Goal: Information Seeking & Learning: Find specific fact

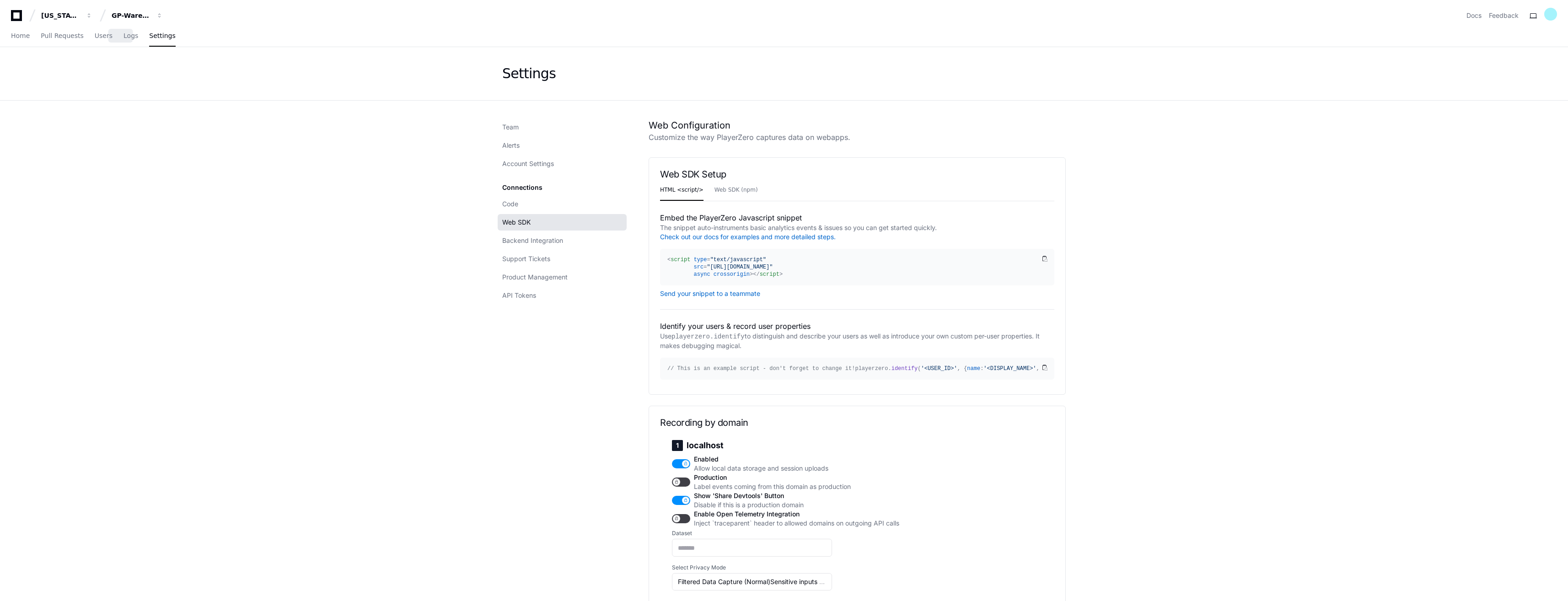
click at [127, 37] on div "Home Pull Requests Users Logs Settings" at bounding box center [93, 36] width 165 height 21
click at [124, 38] on span "Logs" at bounding box center [131, 35] width 15 height 5
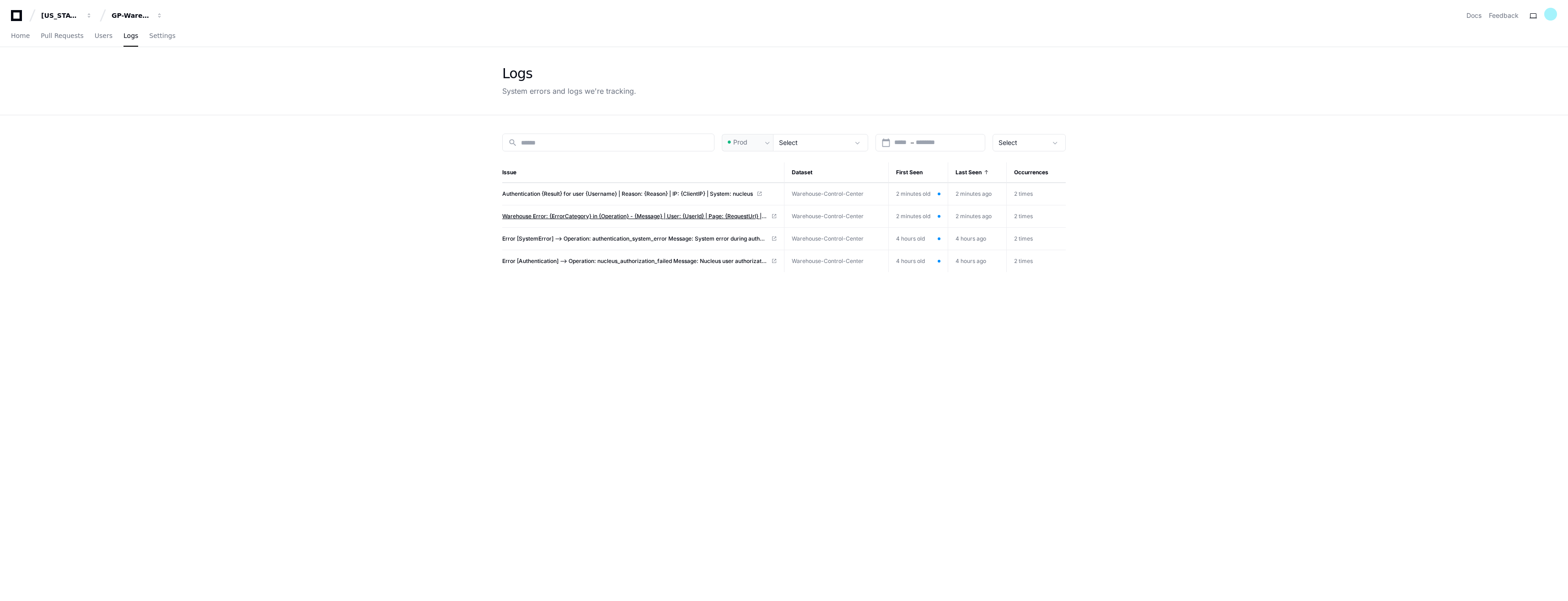
click at [592, 217] on span "Warehouse Error: {ErrorCategory} in {Operation} - {Message} | User: {UserId} | …" at bounding box center [635, 216] width 265 height 7
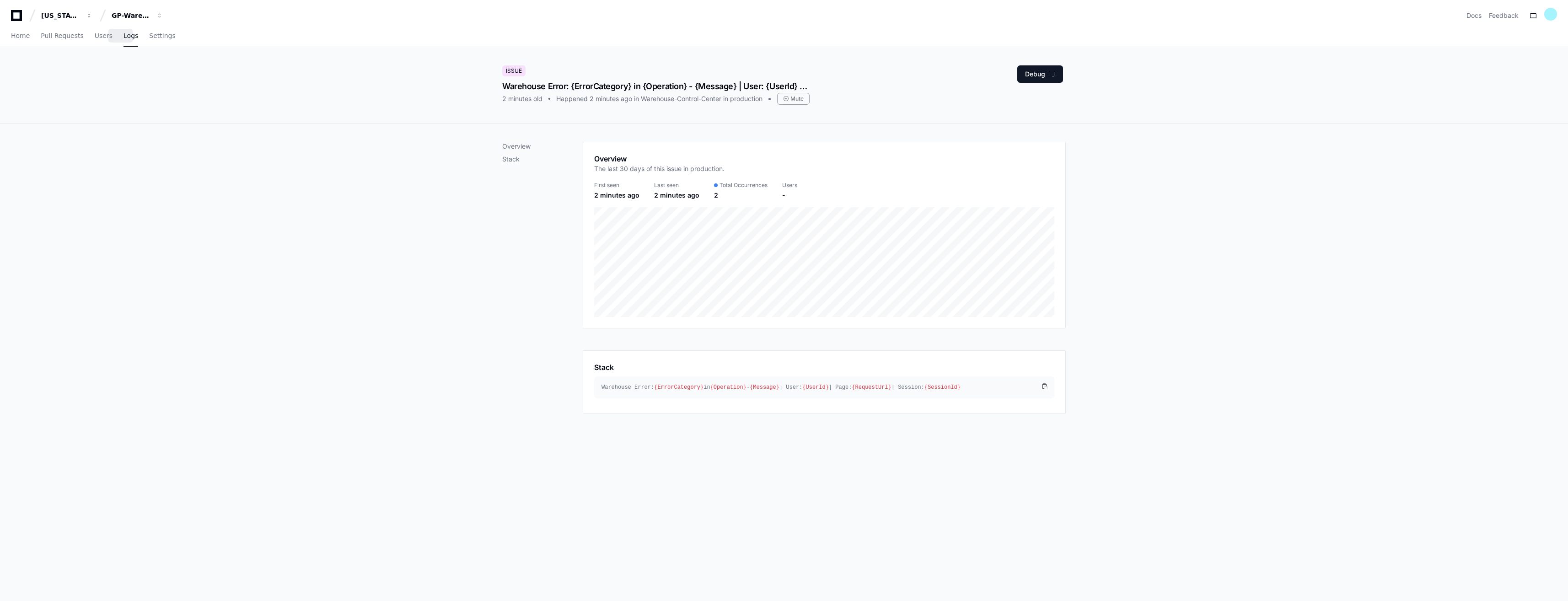
click at [124, 38] on span "Logs" at bounding box center [131, 35] width 15 height 5
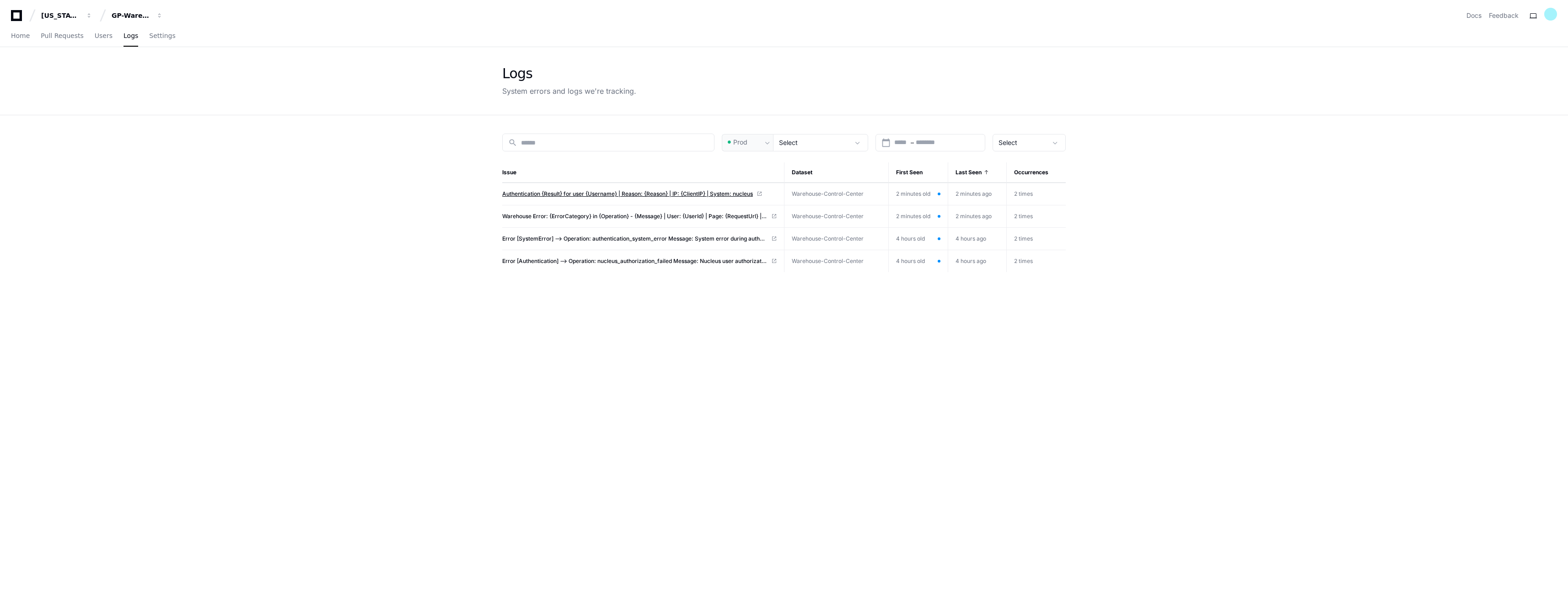
click at [534, 191] on span "Authentication {Result} for user {Username} | Reason: {Reason} | IP: {ClientIP}…" at bounding box center [628, 194] width 251 height 7
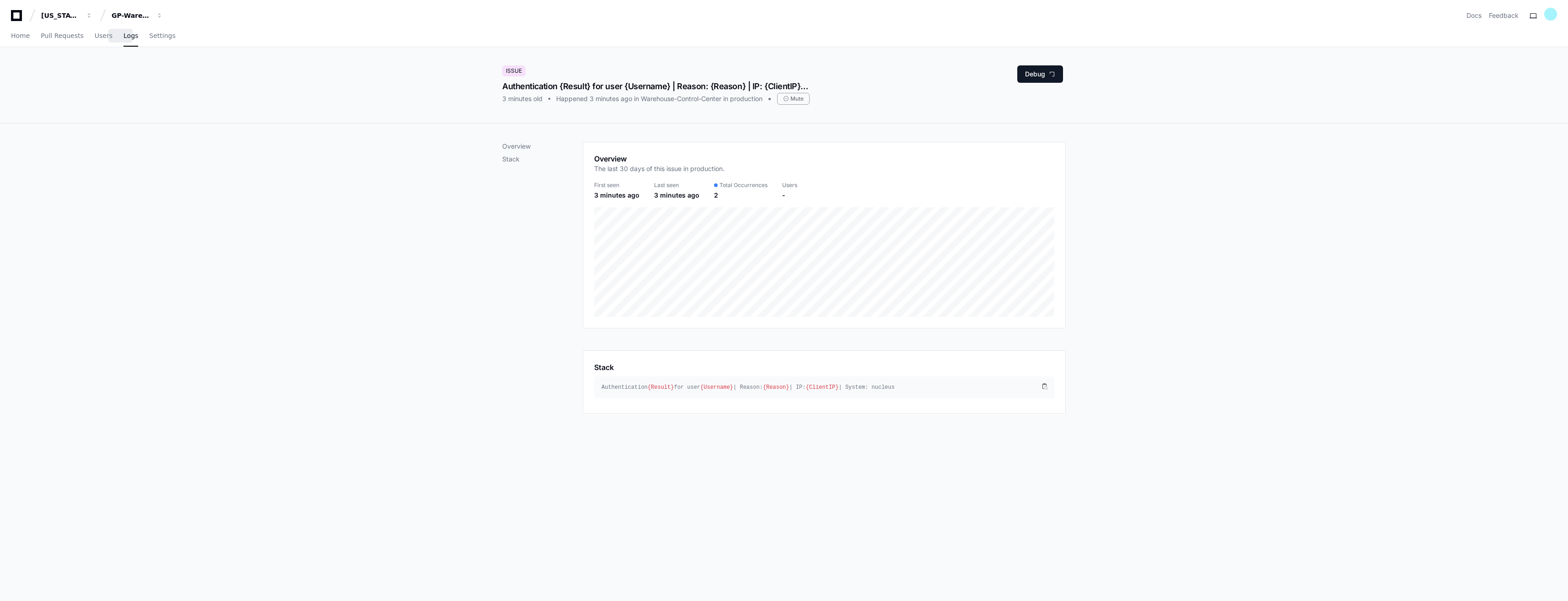
click at [124, 36] on span "Logs" at bounding box center [131, 35] width 15 height 5
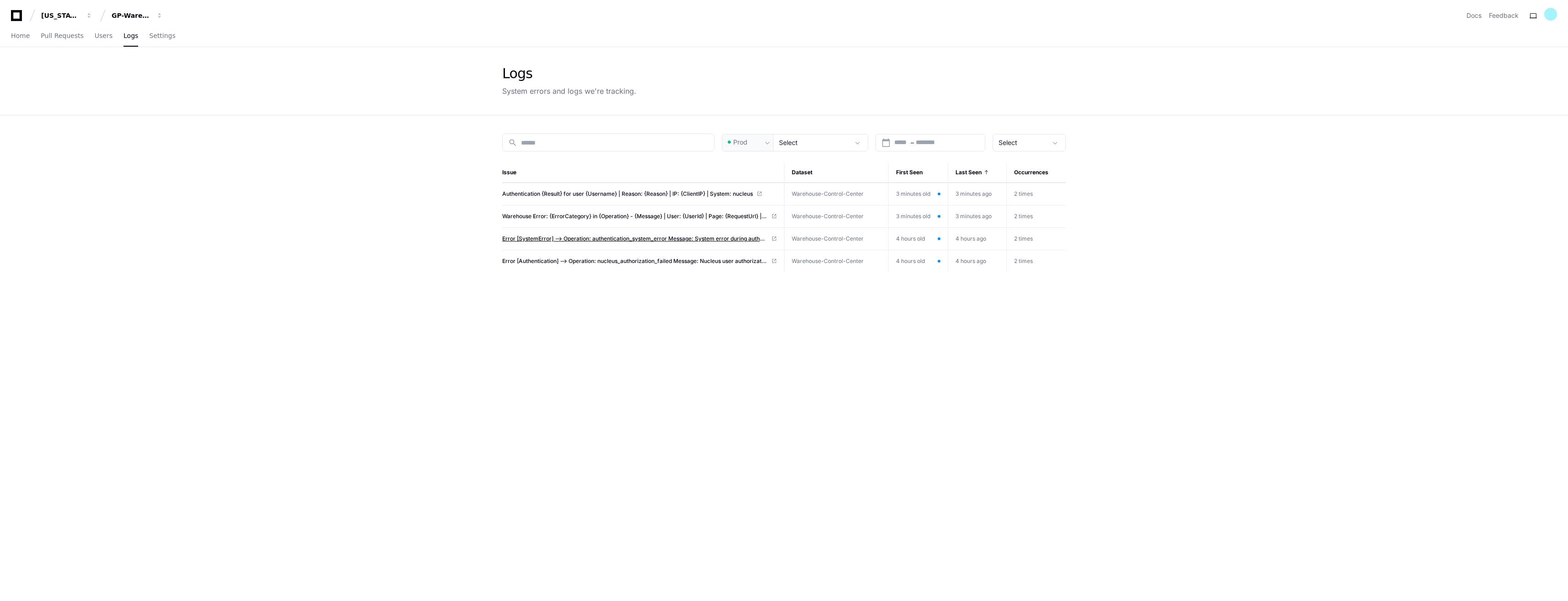
click at [556, 239] on span "Error [SystemError] --> Operation: authentication_system_error Message: System …" at bounding box center [635, 239] width 265 height 7
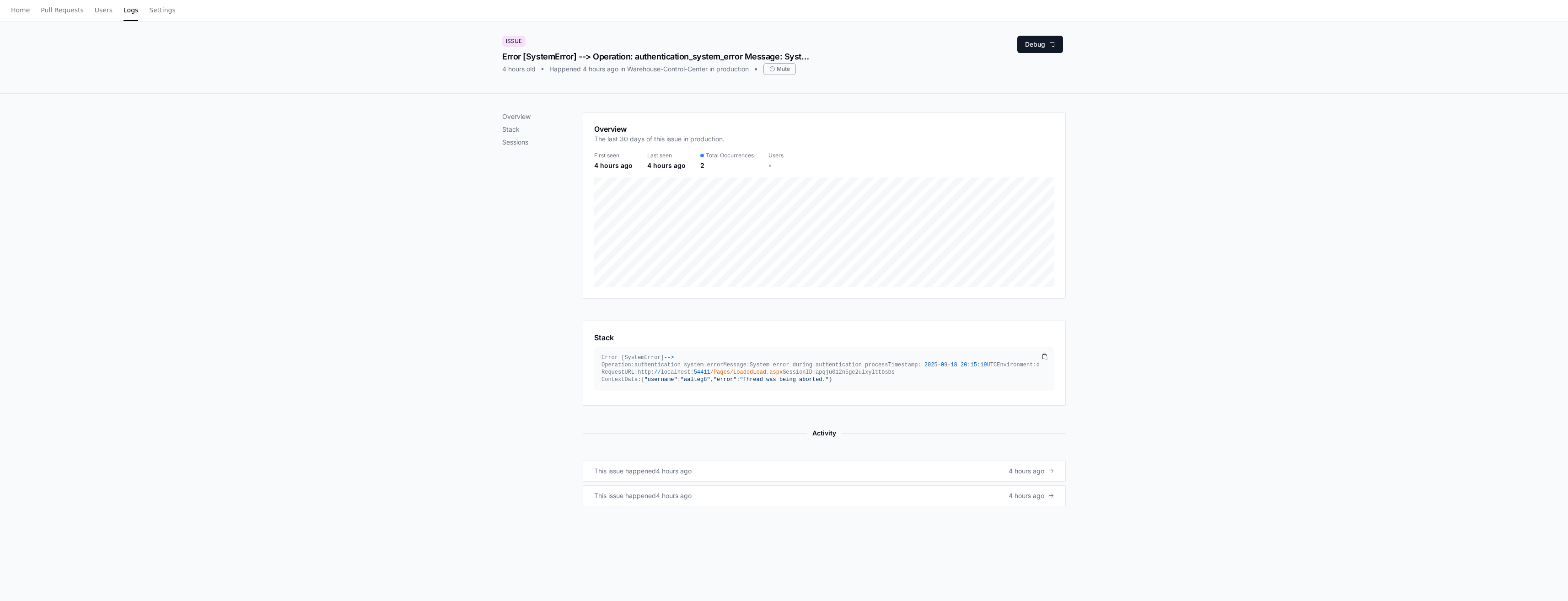
scroll to position [46, 0]
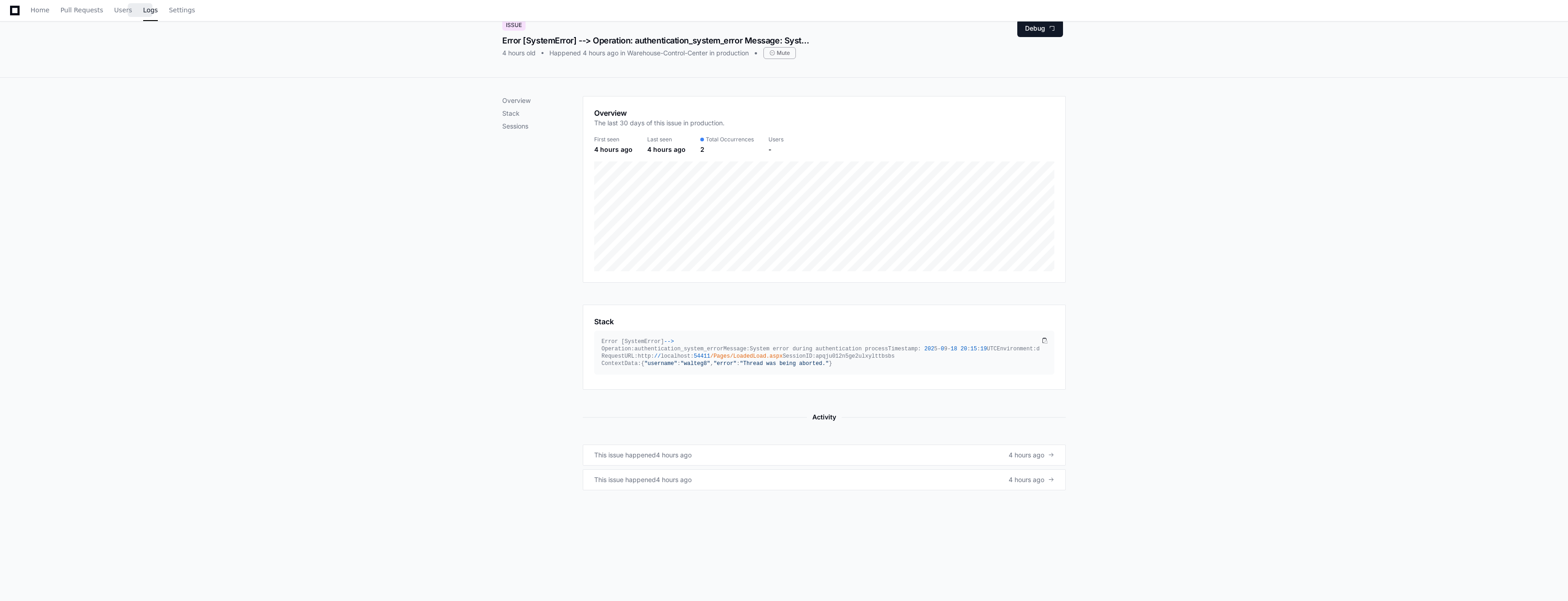
click at [143, 12] on span "Logs" at bounding box center [150, 10] width 15 height 5
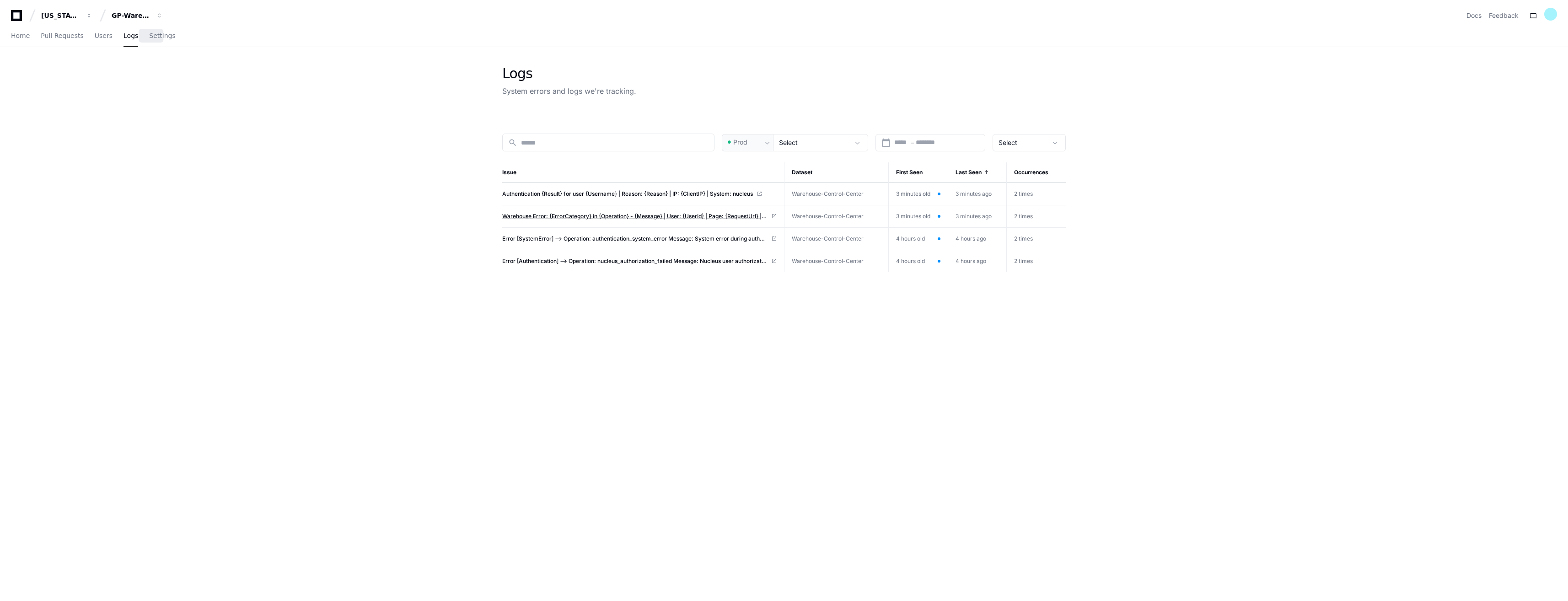
click at [548, 214] on span "Warehouse Error: {ErrorCategory} in {Operation} - {Message} | User: {UserId} | …" at bounding box center [635, 216] width 265 height 7
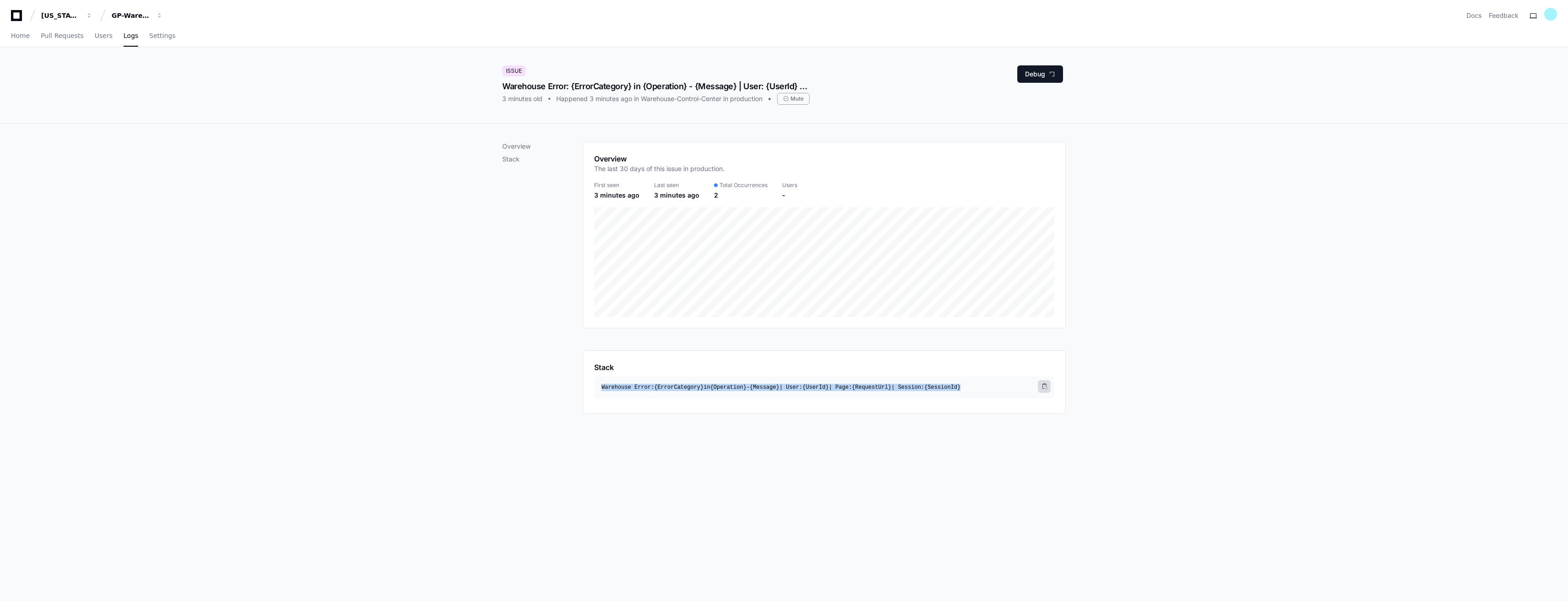
click at [1044, 390] on div at bounding box center [1044, 386] width 13 height 13
click at [124, 36] on span "Logs" at bounding box center [131, 35] width 15 height 5
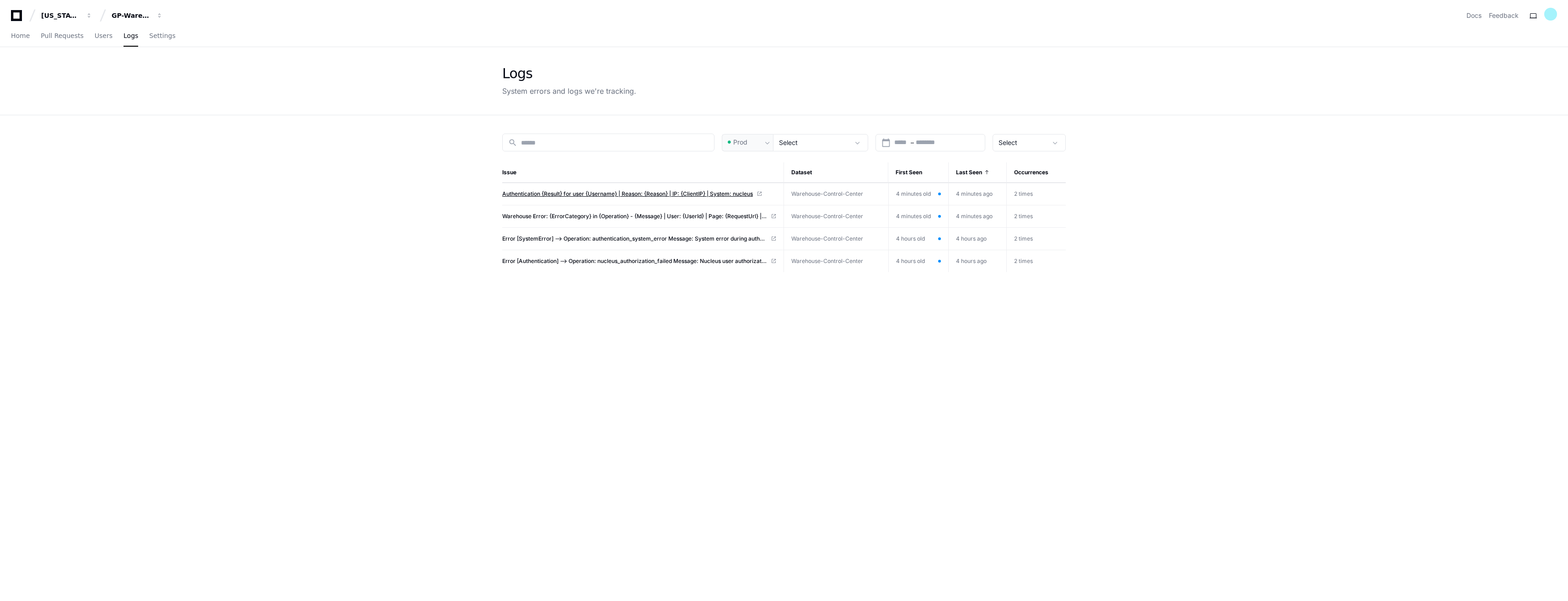
click at [534, 194] on span "Authentication {Result} for user {Username} | Reason: {Reason} | IP: {ClientIP}…" at bounding box center [628, 194] width 251 height 7
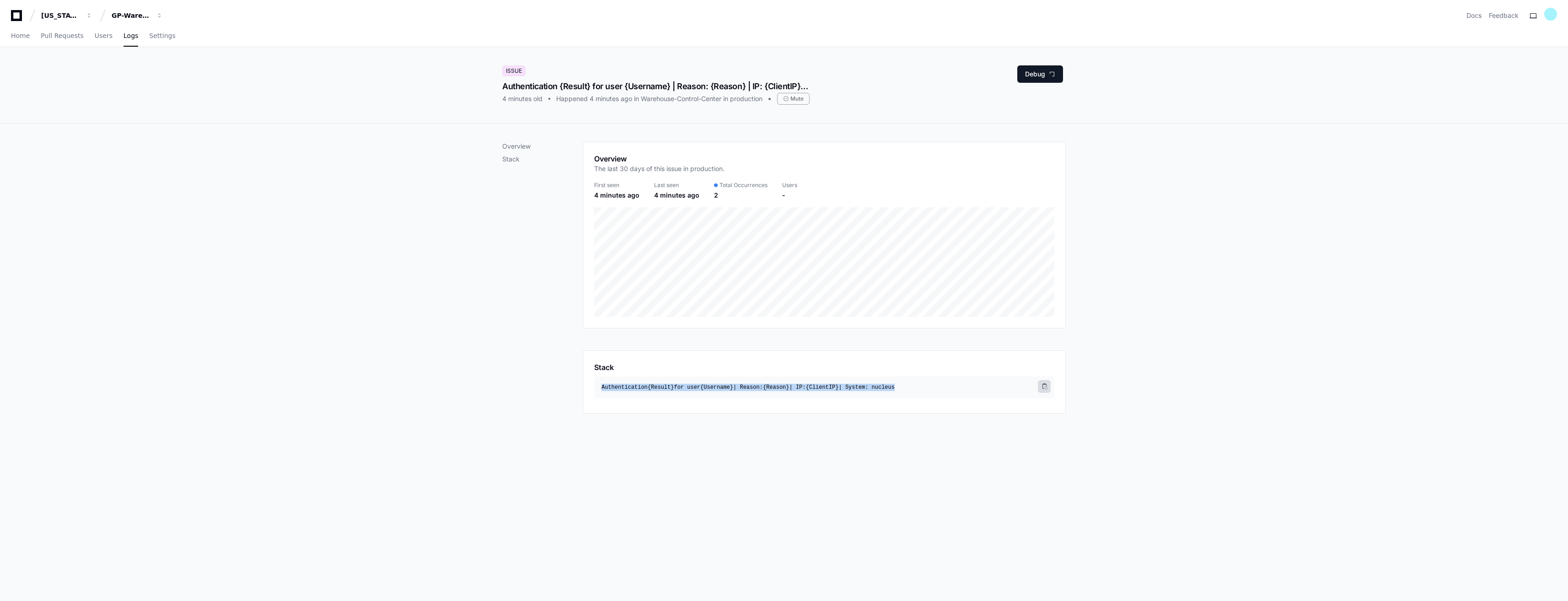
click at [1044, 384] on span at bounding box center [1044, 386] width 5 height 5
click at [124, 36] on span "Logs" at bounding box center [131, 35] width 15 height 5
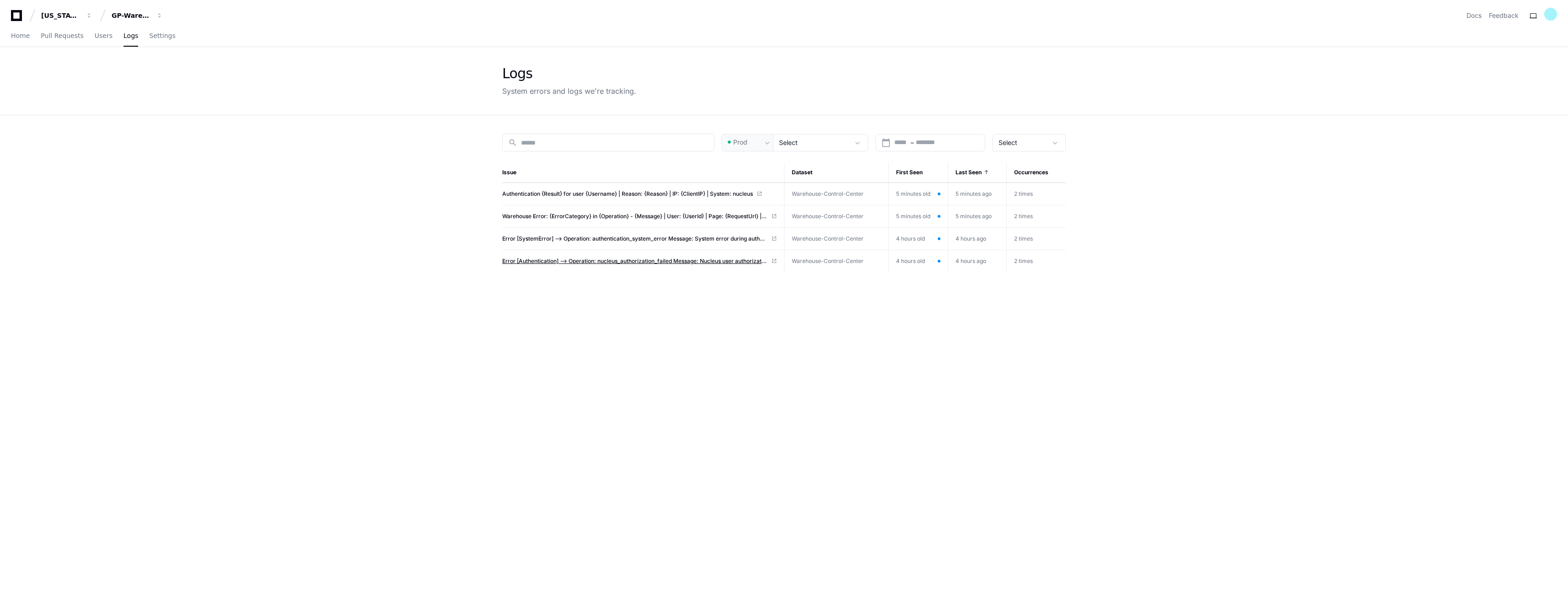
click at [532, 260] on span "Error [Authentication] --> Operation: nucleus_authorization_failed Message: Nuc…" at bounding box center [635, 261] width 265 height 7
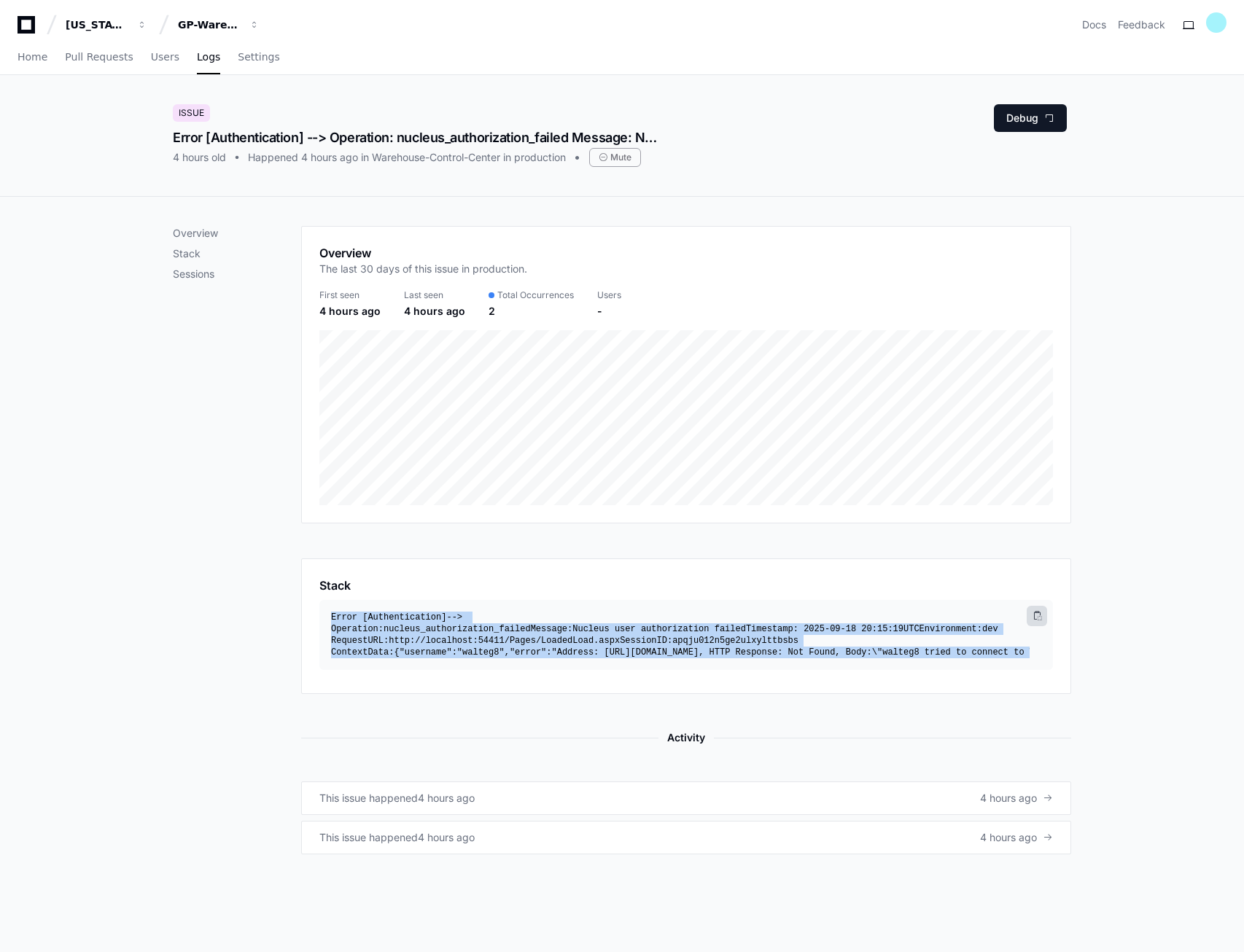
click at [1038, 616] on span at bounding box center [1036, 615] width 9 height 9
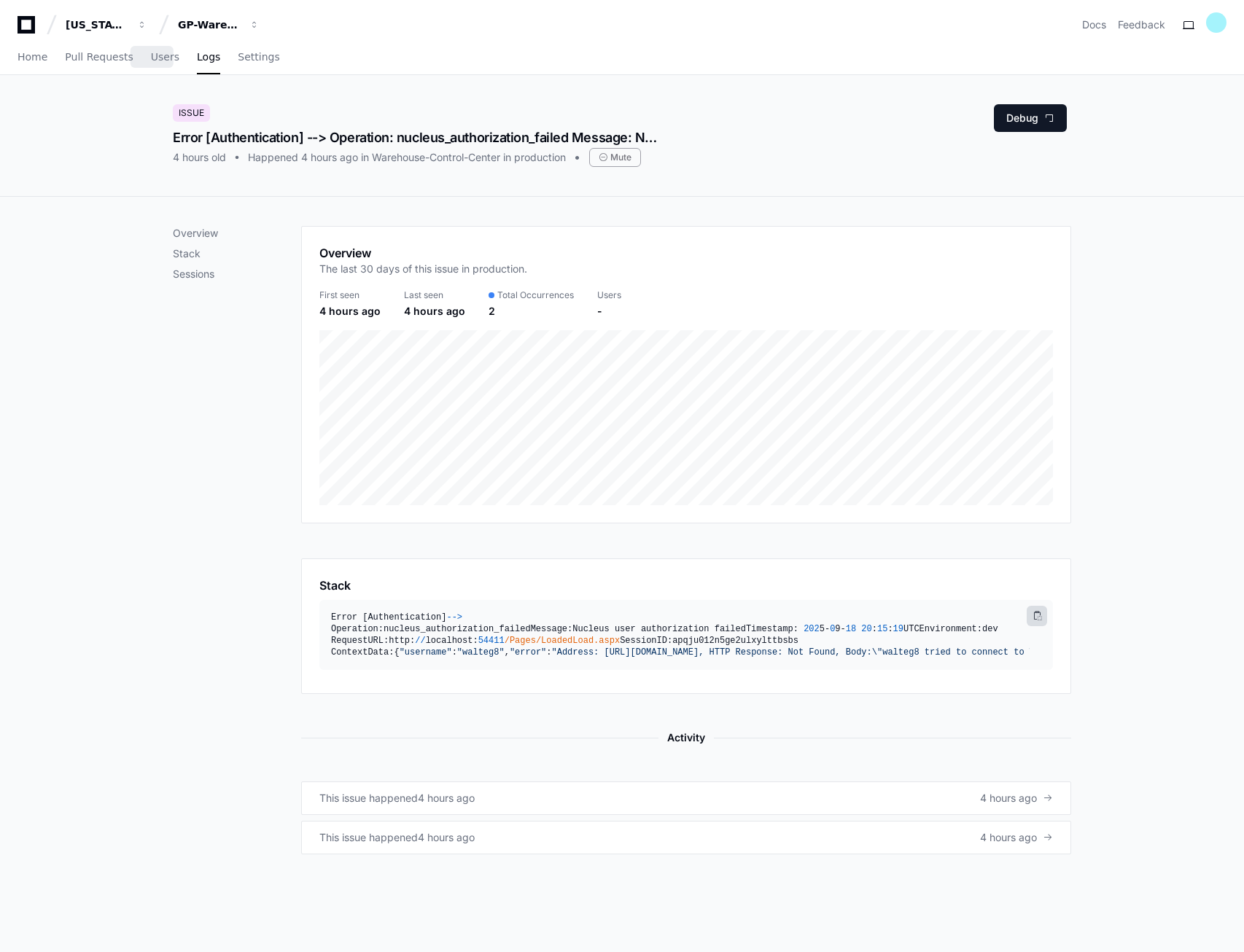
click at [139, 49] on div "Home Pull Requests Users Logs Settings" at bounding box center [148, 57] width 263 height 34
click at [151, 61] on span "Users" at bounding box center [165, 56] width 28 height 9
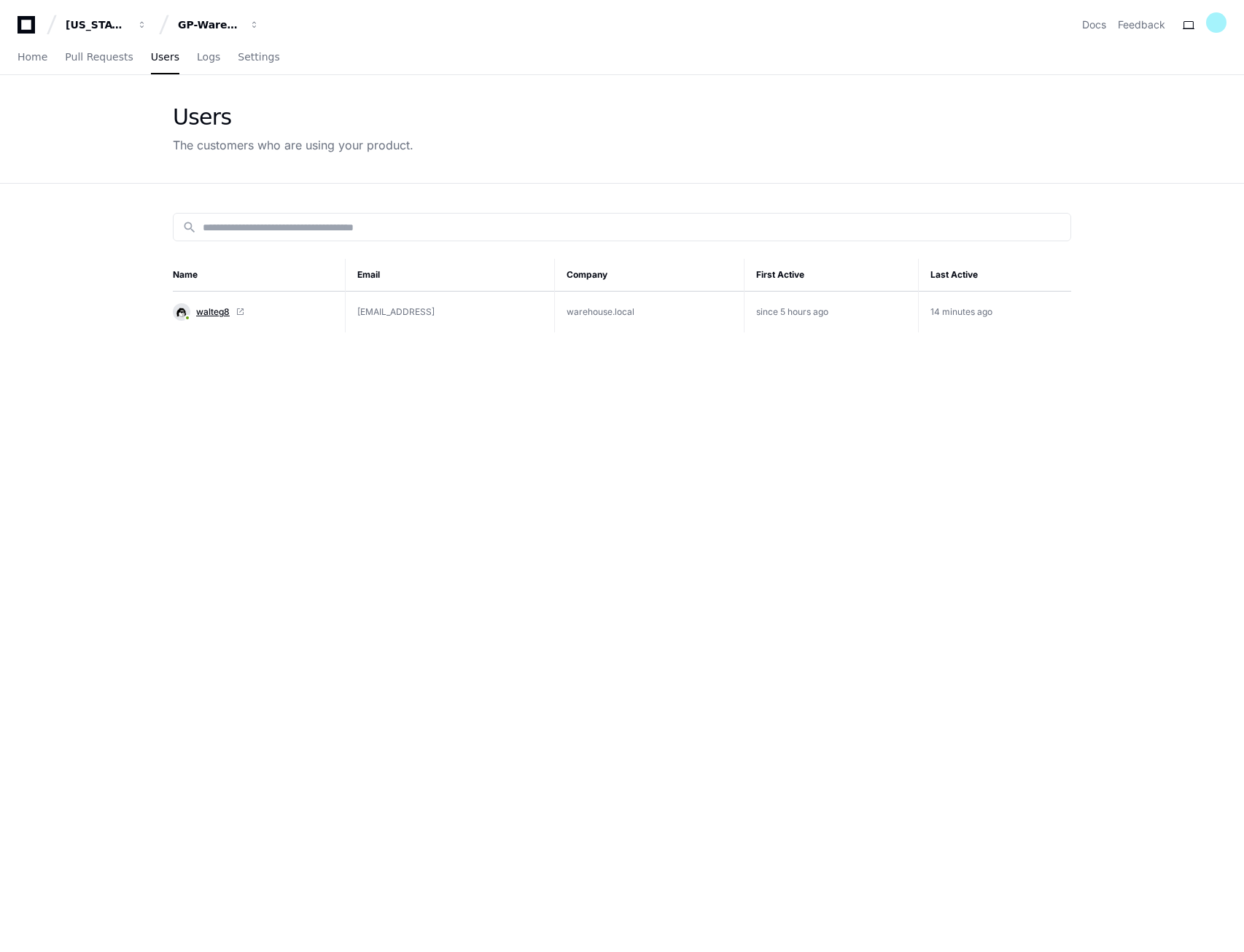
click at [217, 311] on span "walteg8" at bounding box center [213, 312] width 34 height 12
click at [641, 430] on div "search Name Email Company First Active Last Active walteg8 [EMAIL_ADDRESS] ware…" at bounding box center [622, 659] width 933 height 952
click at [197, 61] on span "Logs" at bounding box center [209, 56] width 23 height 9
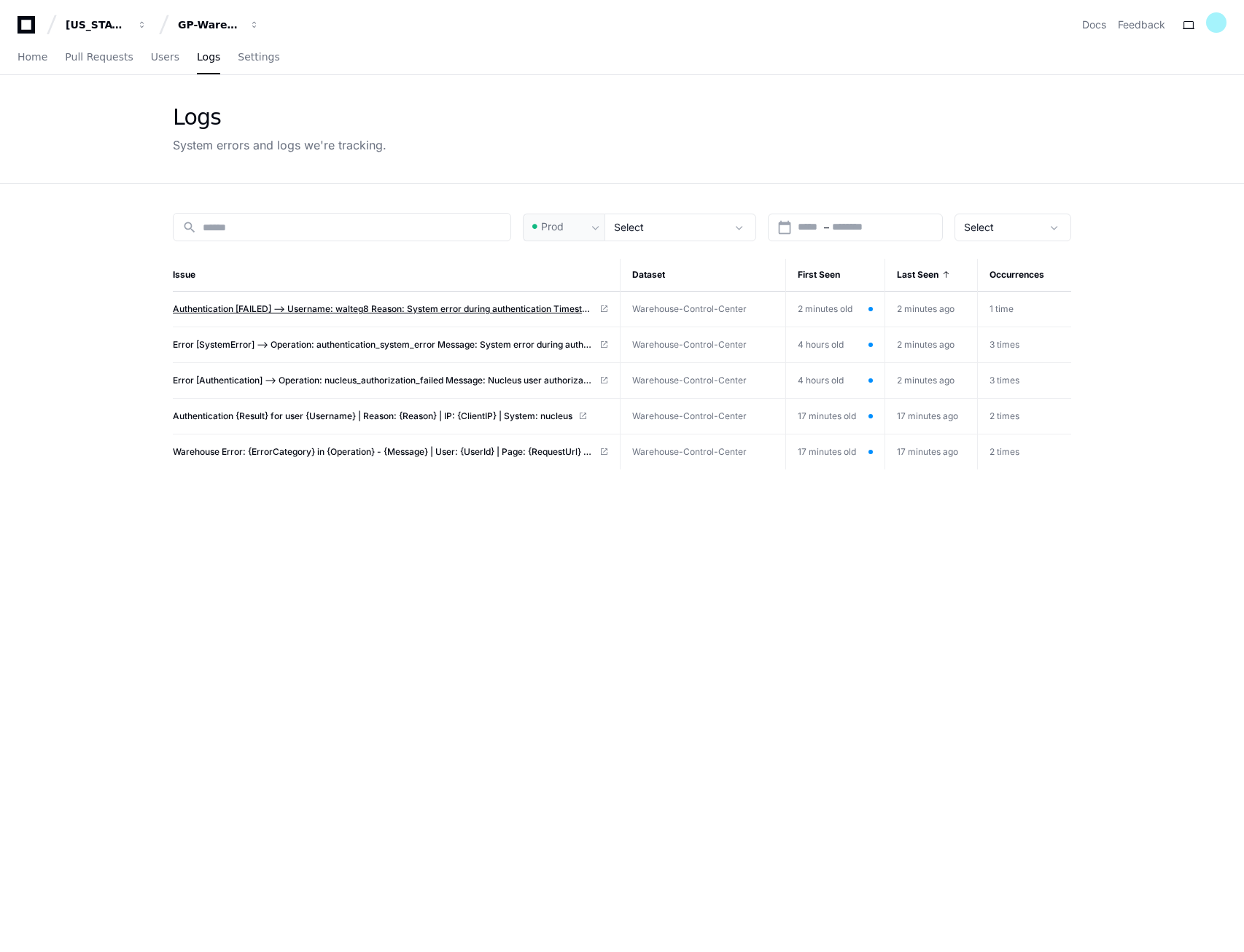
click at [247, 306] on span "Authentication [FAILED] --> Username: walteg8 Reason: System error during authe…" at bounding box center [383, 310] width 421 height 12
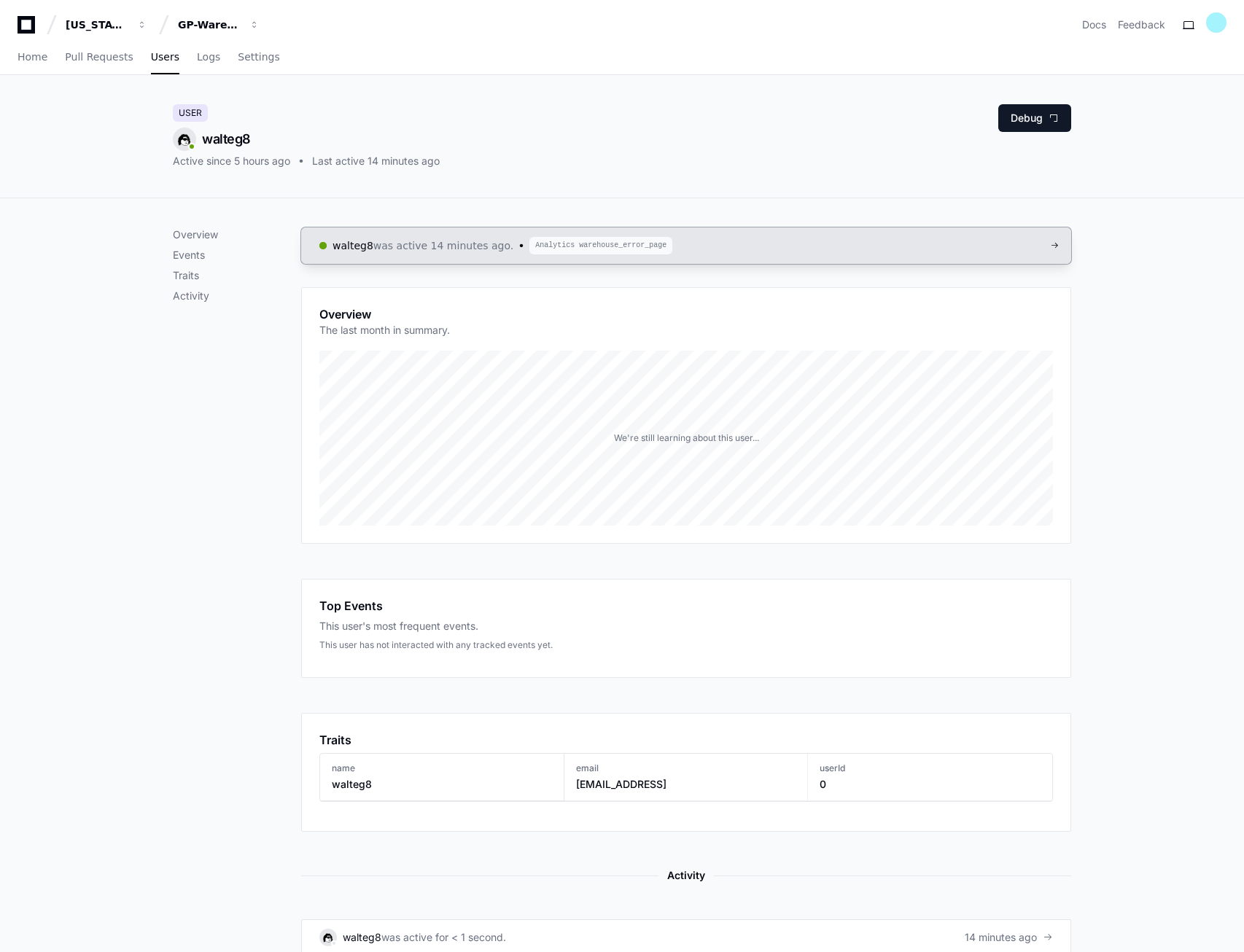
click at [700, 241] on link "walteg8 was active 14 minutes ago. Analytics warehouse_error_page" at bounding box center [686, 246] width 770 height 37
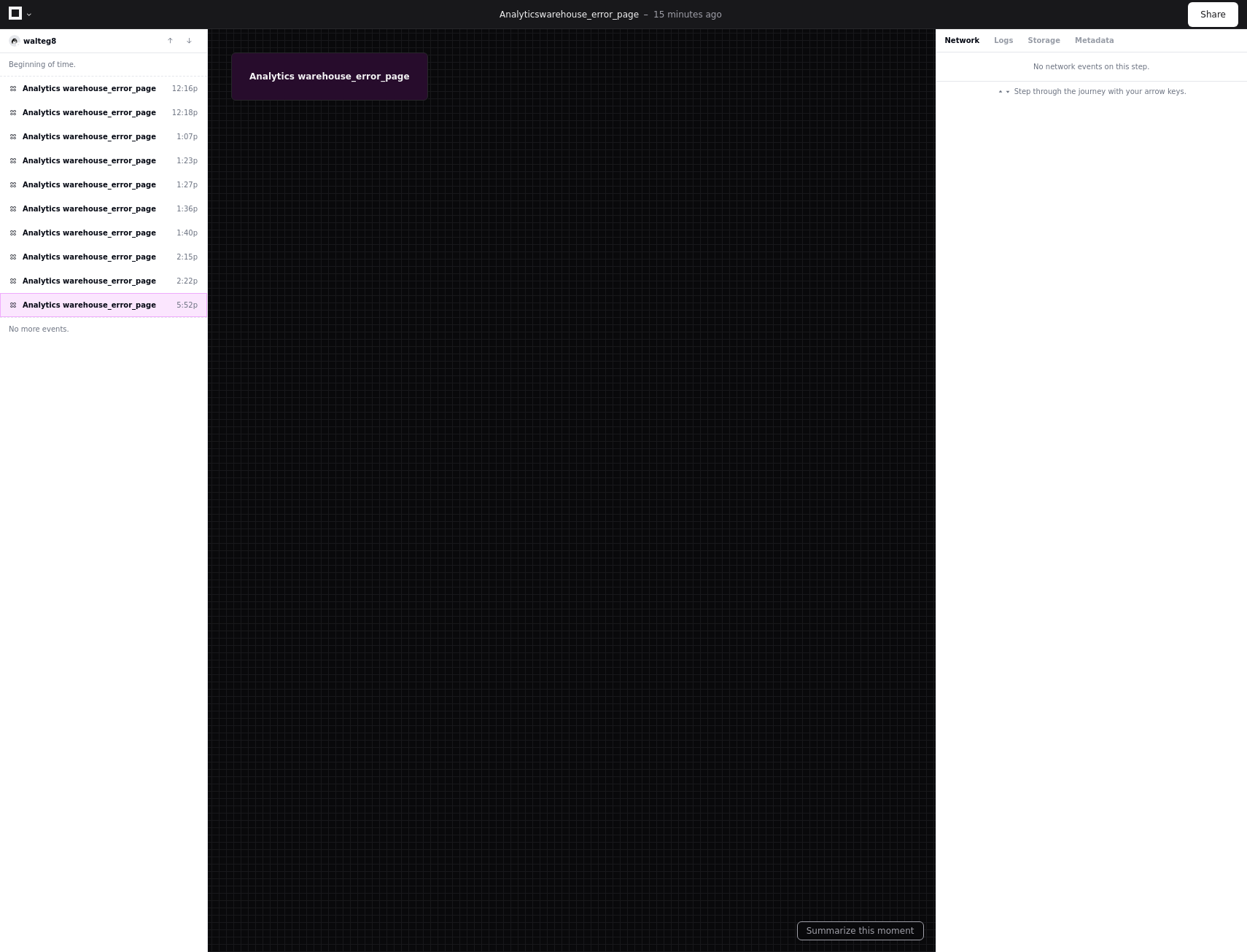
click at [84, 304] on span "Analytics warehouse_error_page" at bounding box center [89, 305] width 134 height 11
click at [1002, 38] on button "Logs" at bounding box center [1003, 40] width 19 height 11
click at [1029, 40] on button "Storage" at bounding box center [1043, 40] width 32 height 11
click at [1075, 43] on button "Metadata" at bounding box center [1095, 40] width 40 height 11
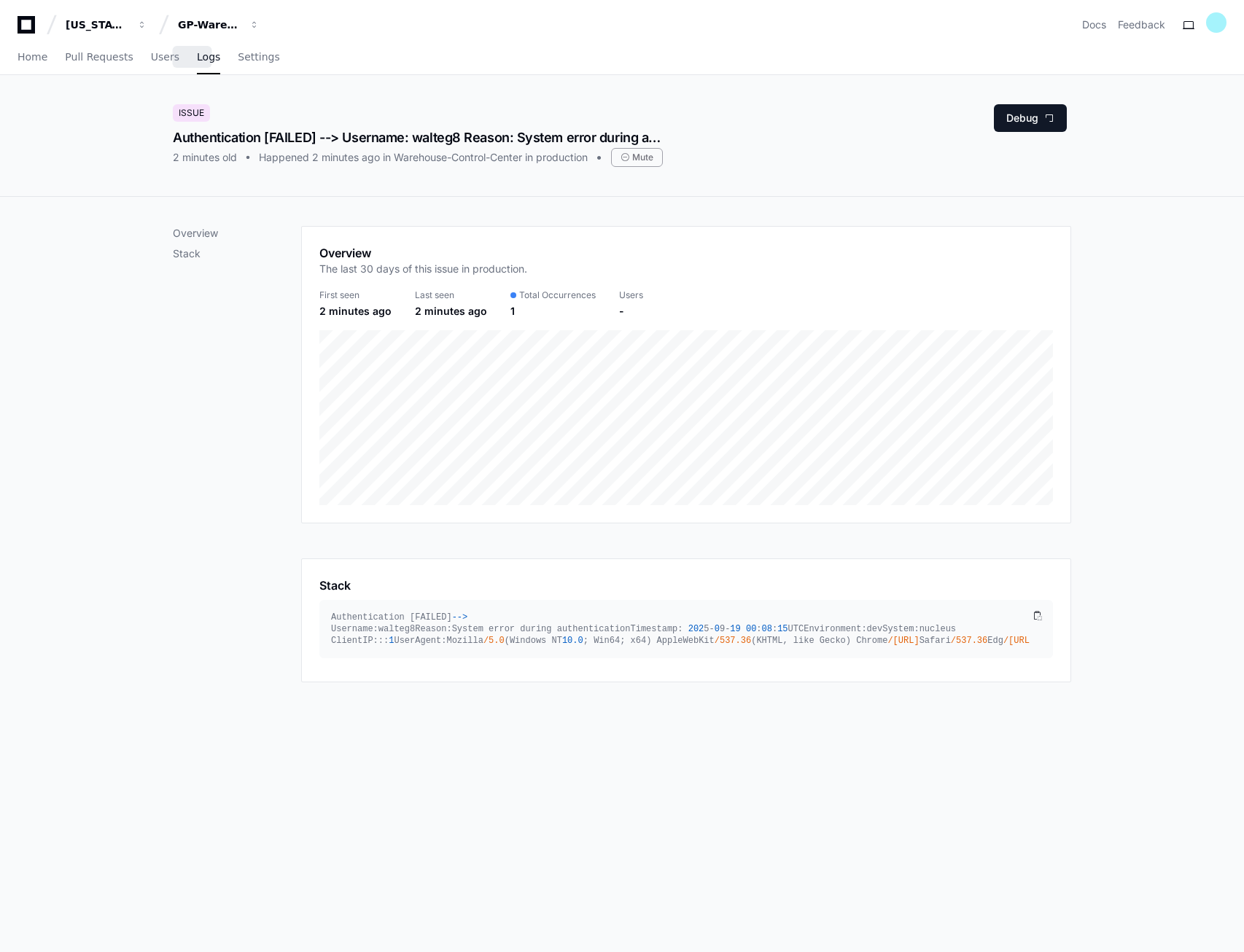
click at [197, 61] on span "Logs" at bounding box center [209, 56] width 23 height 9
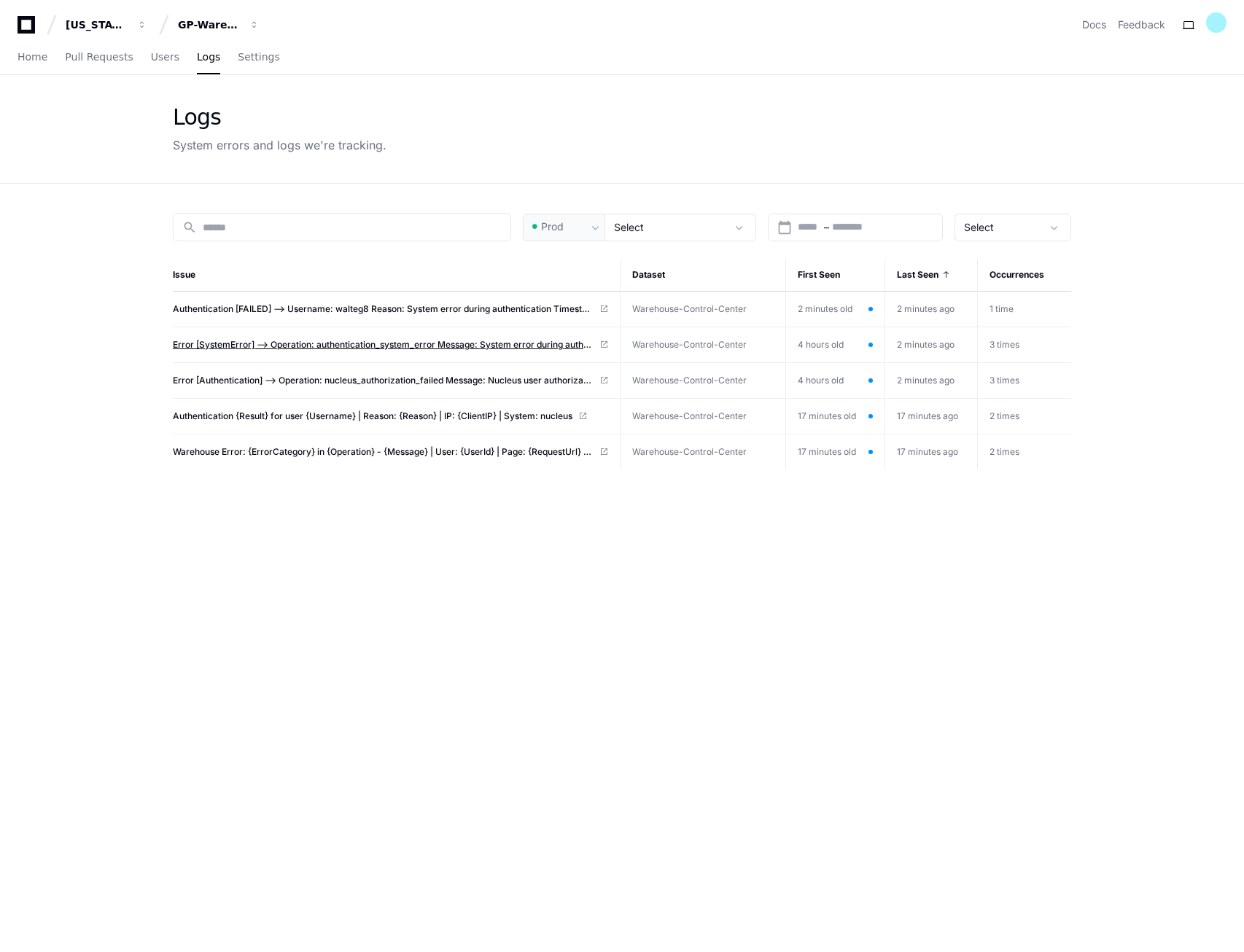
click at [236, 345] on span "Error [SystemError] --> Operation: authentication_system_error Message: System …" at bounding box center [383, 345] width 421 height 12
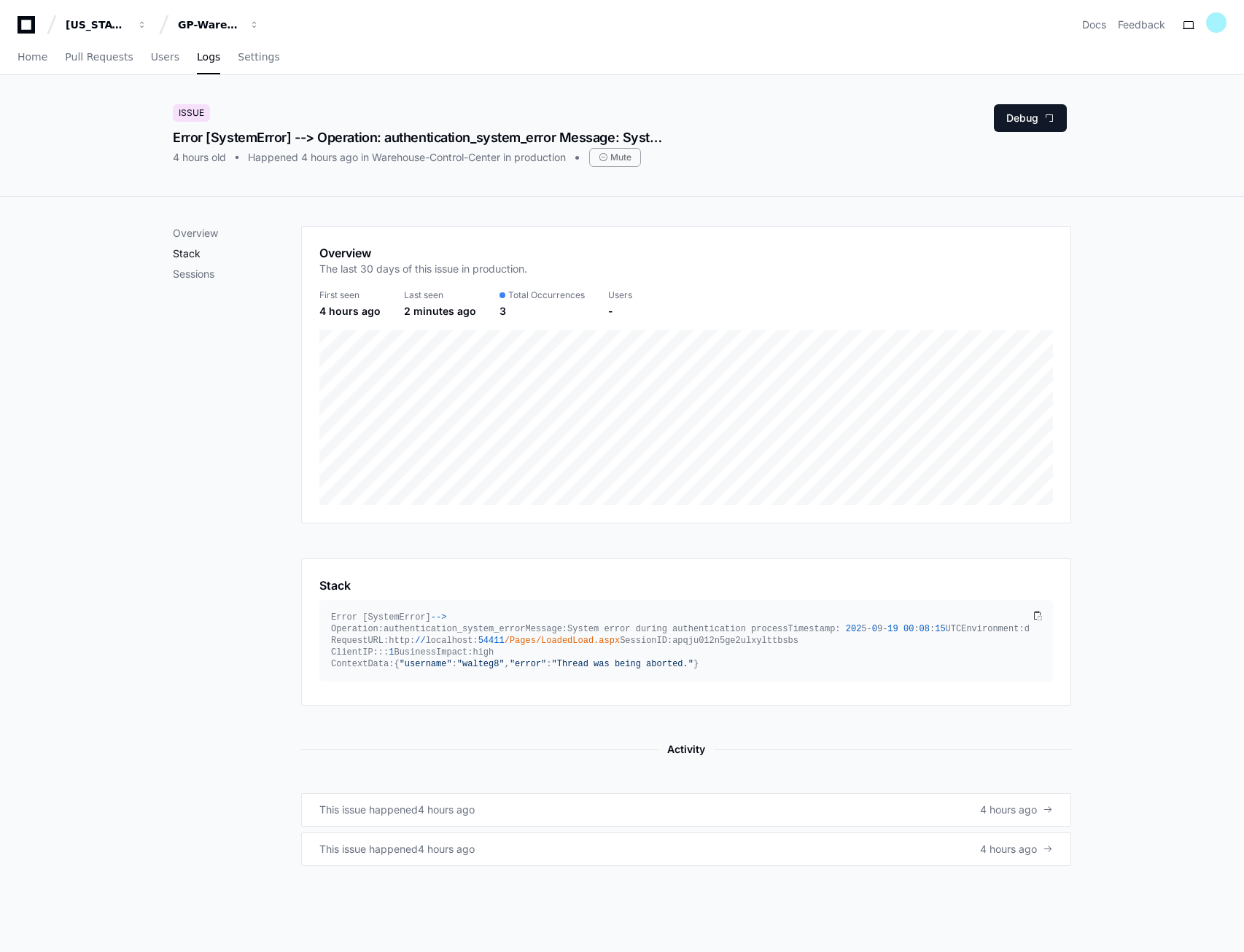
click at [198, 249] on p "Stack" at bounding box center [237, 253] width 128 height 15
click at [151, 54] on span "Users" at bounding box center [165, 56] width 28 height 9
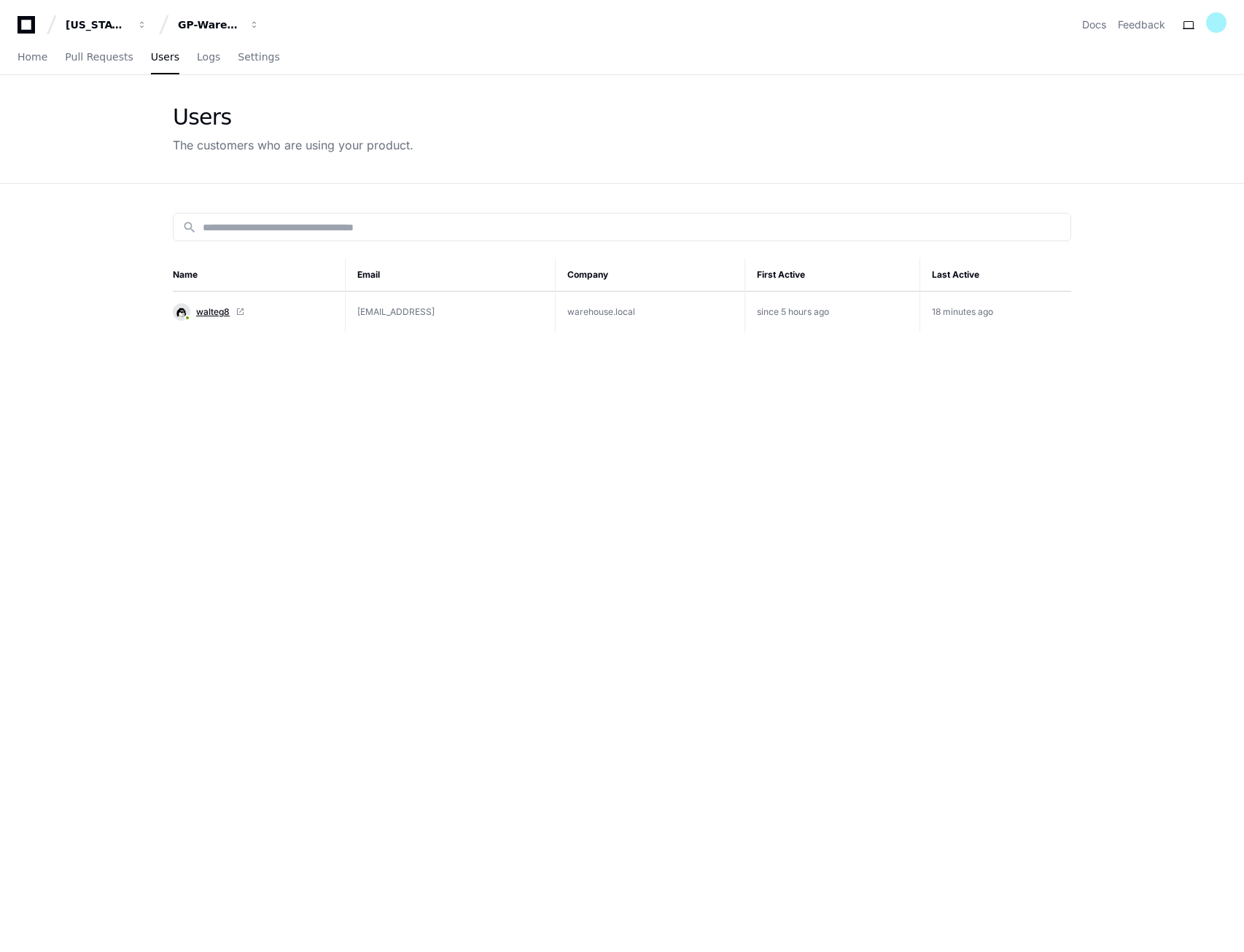
click at [217, 315] on span "walteg8" at bounding box center [213, 312] width 34 height 12
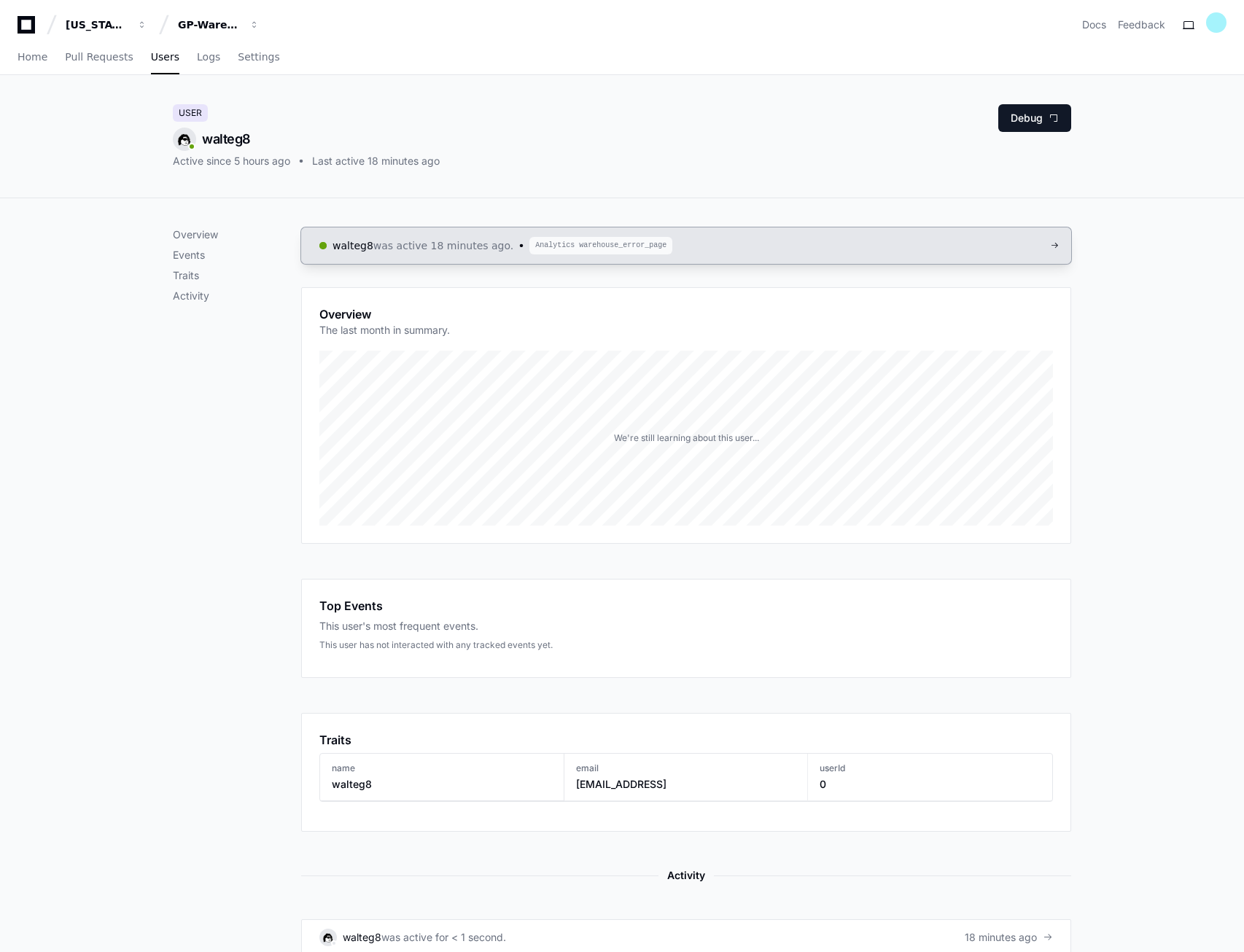
click at [394, 242] on span "was active 18 minutes ago." at bounding box center [443, 246] width 140 height 15
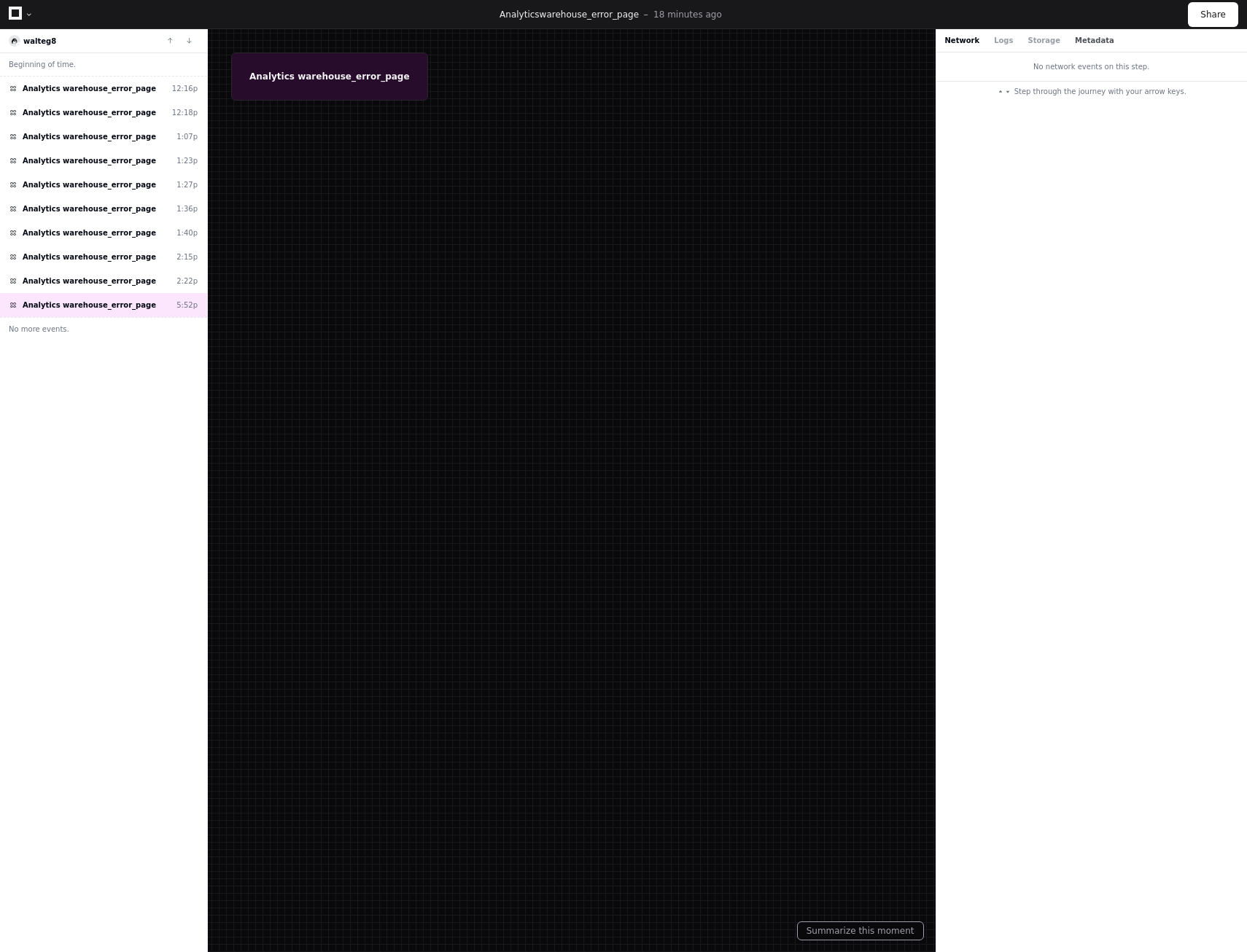
click at [1075, 38] on button "Metadata" at bounding box center [1095, 40] width 40 height 11
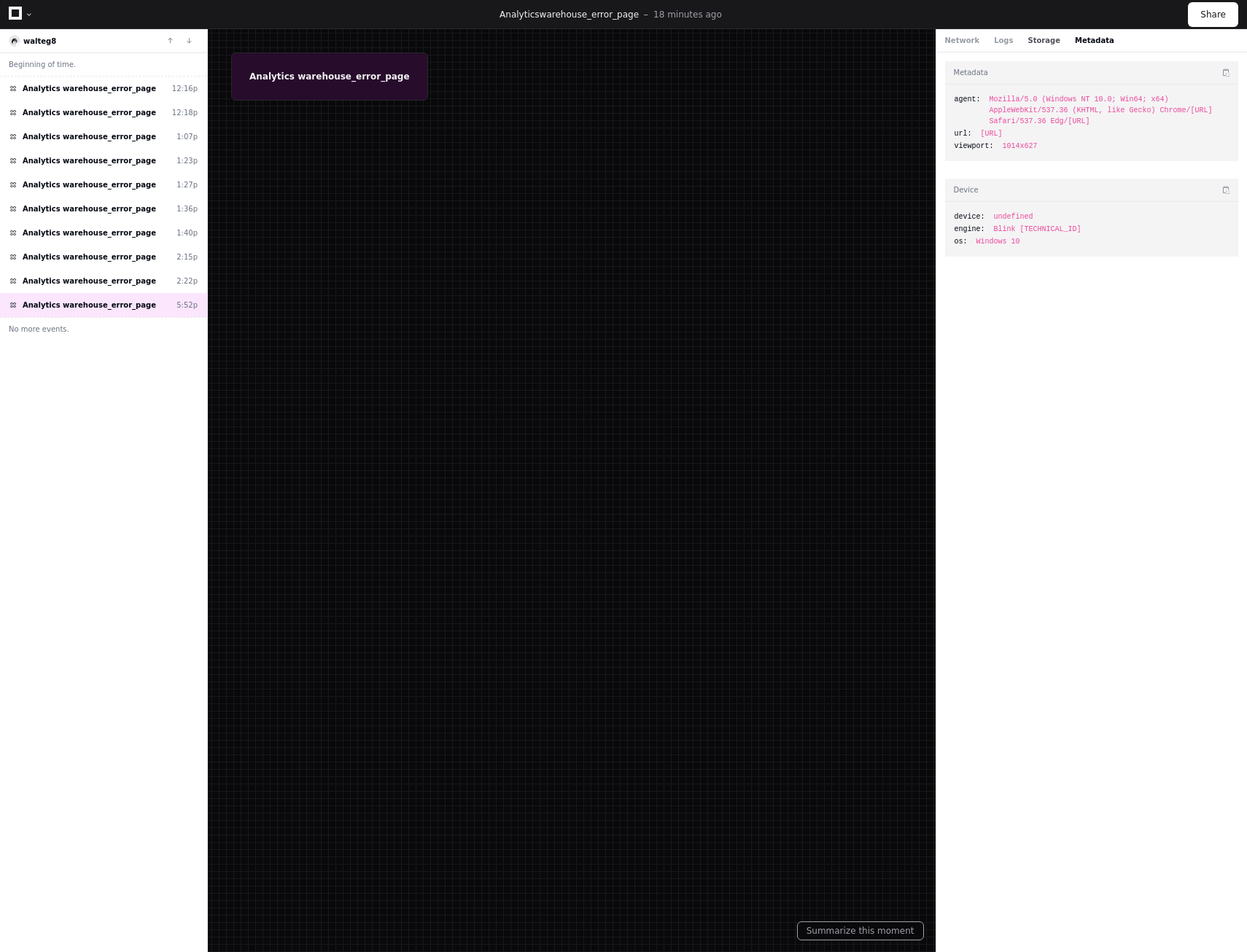
click at [1028, 43] on button "Storage" at bounding box center [1043, 40] width 32 height 11
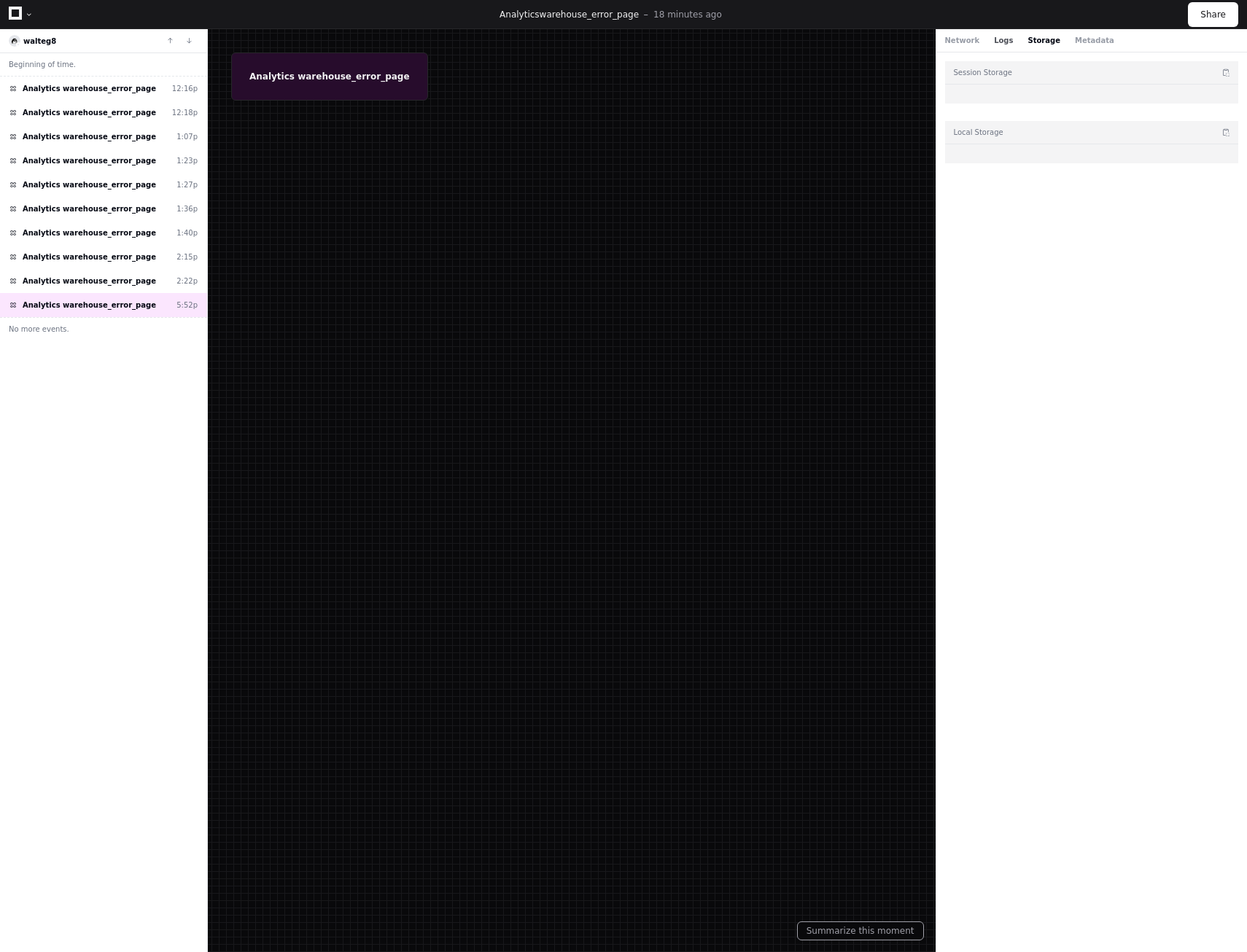
click at [1000, 43] on button "Logs" at bounding box center [1003, 40] width 19 height 11
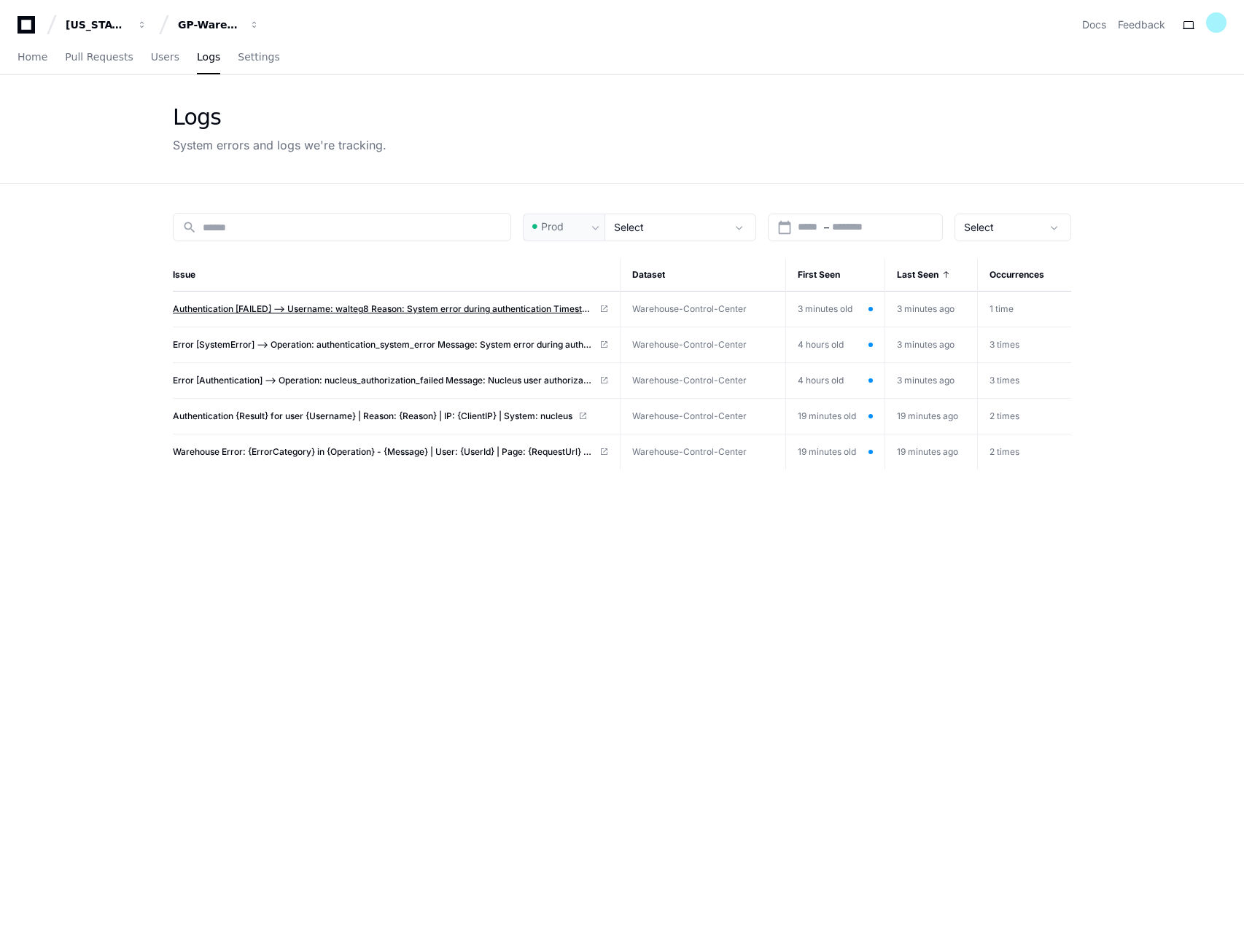
click at [332, 312] on span "Authentication [FAILED] --> Username: walteg8 Reason: System error during authe…" at bounding box center [383, 310] width 421 height 12
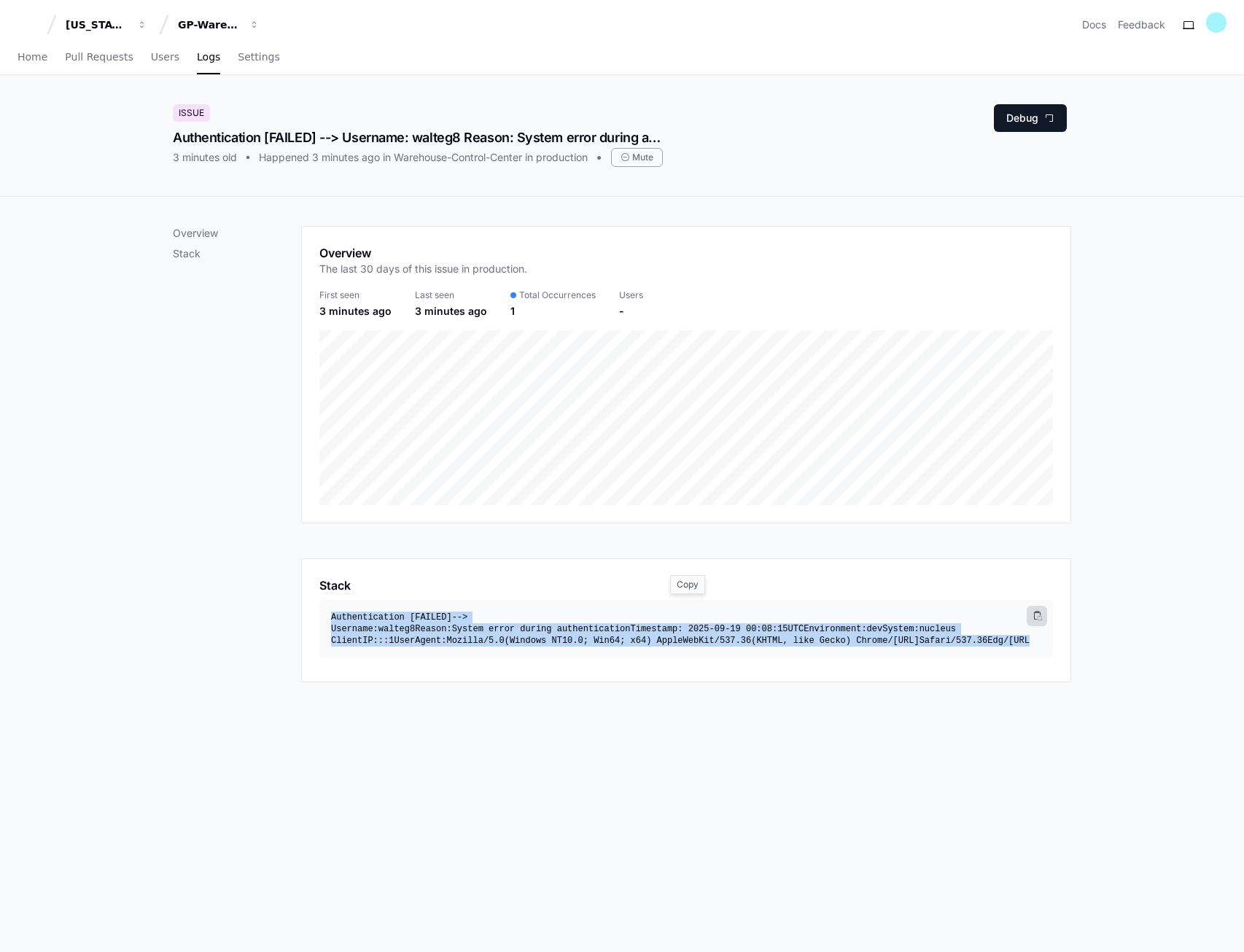
click at [1043, 620] on div at bounding box center [1036, 615] width 20 height 20
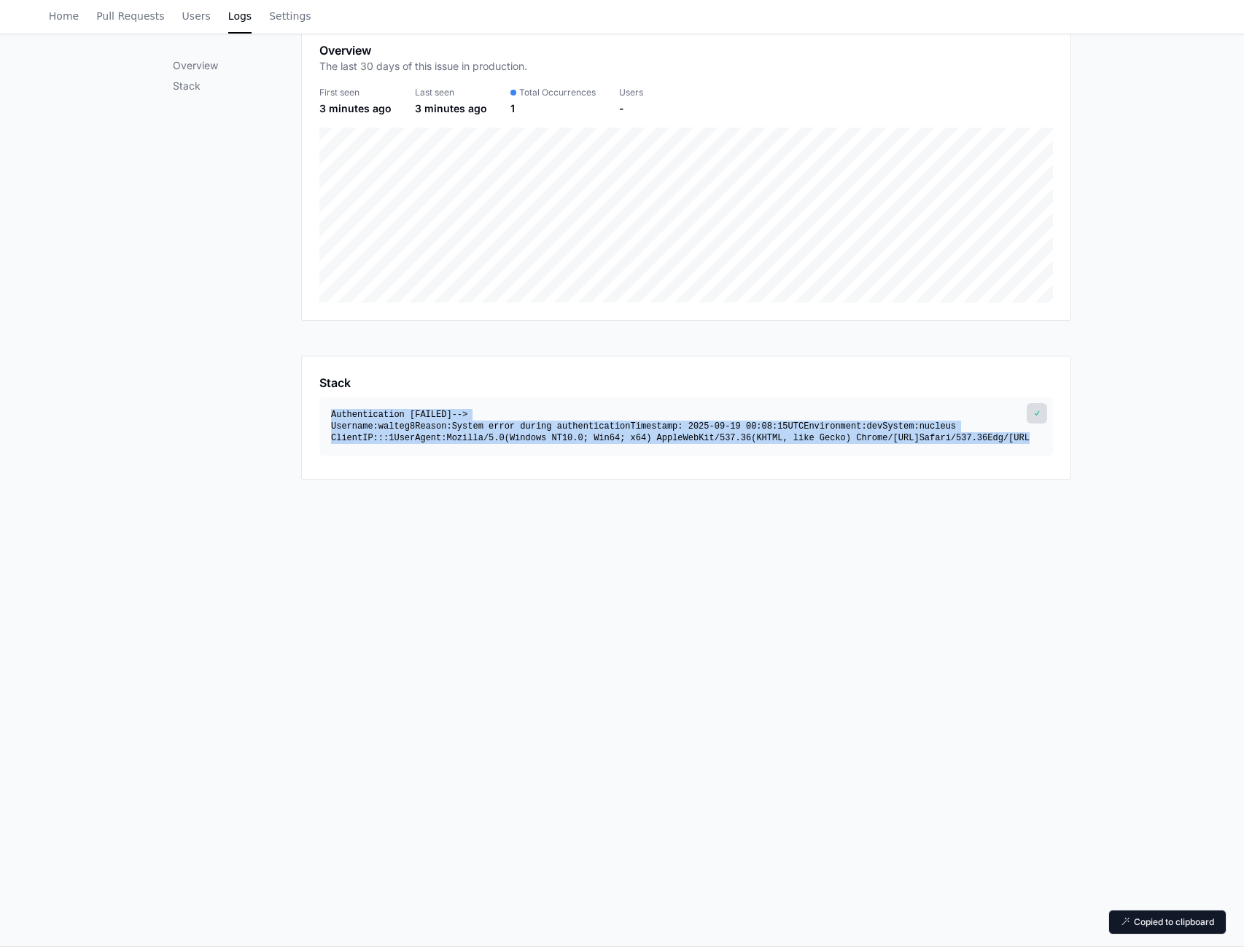
scroll to position [246, 0]
